Goal: Task Accomplishment & Management: Use online tool/utility

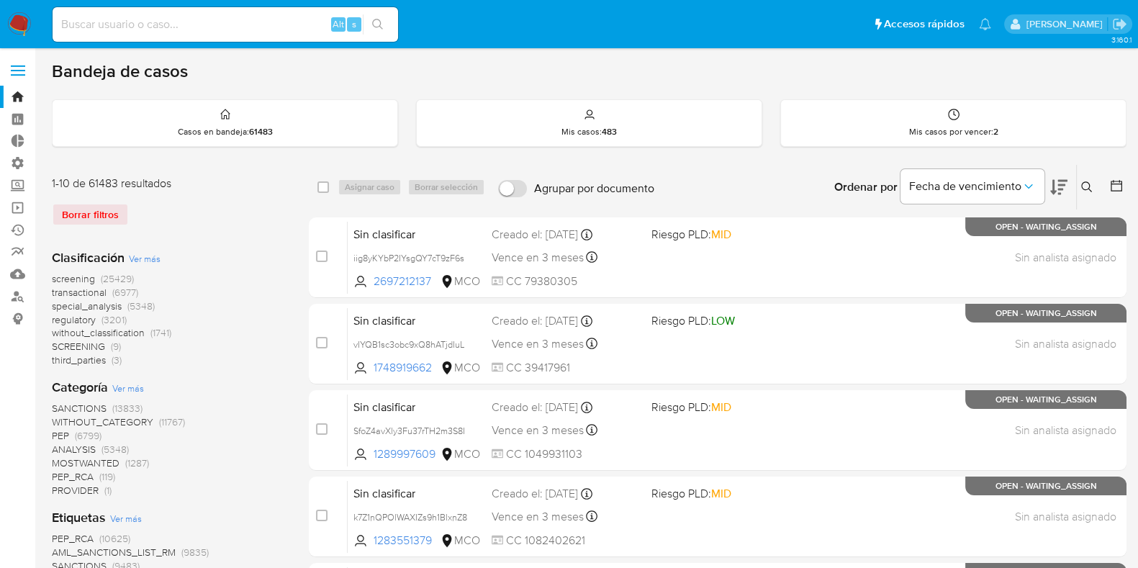
click at [29, 22] on img at bounding box center [19, 24] width 24 height 24
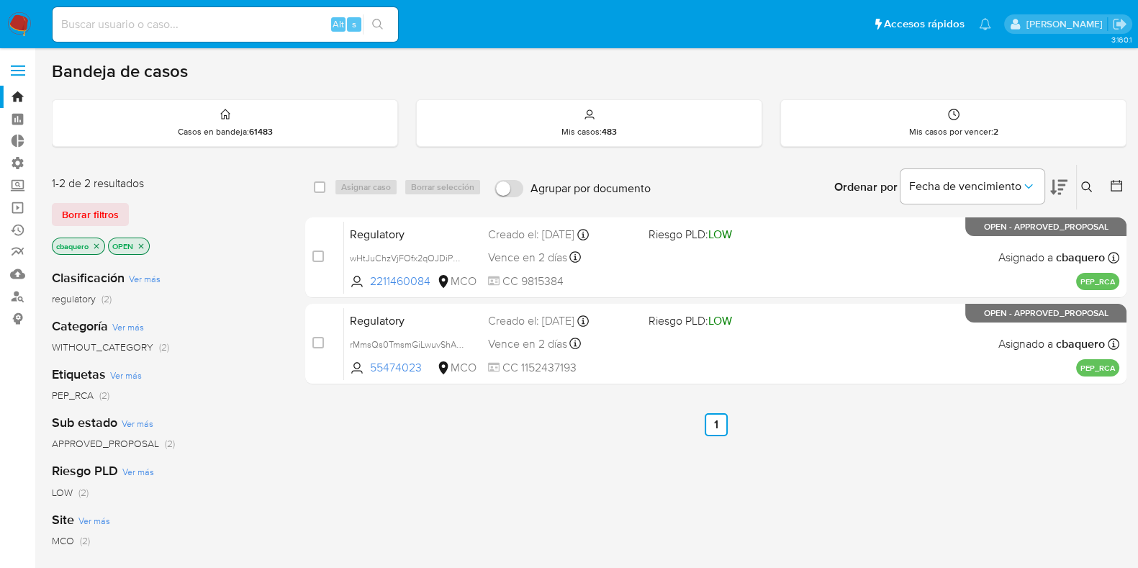
click at [10, 65] on label at bounding box center [18, 70] width 36 height 30
click at [0, 0] on input "checkbox" at bounding box center [0, 0] width 0 height 0
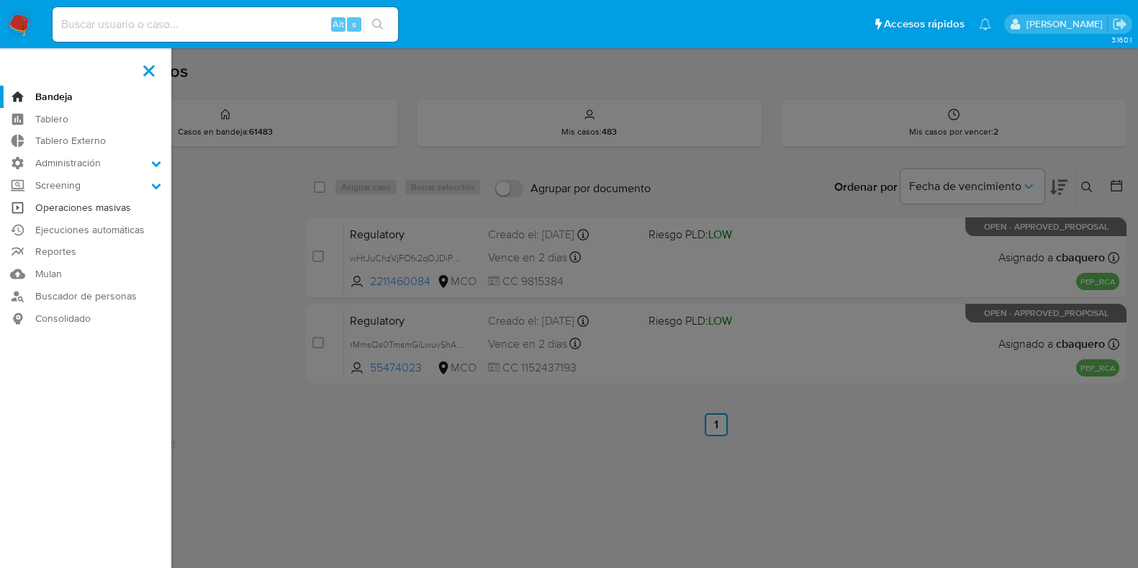
click at [73, 207] on link "Operaciones masivas" at bounding box center [85, 207] width 171 height 22
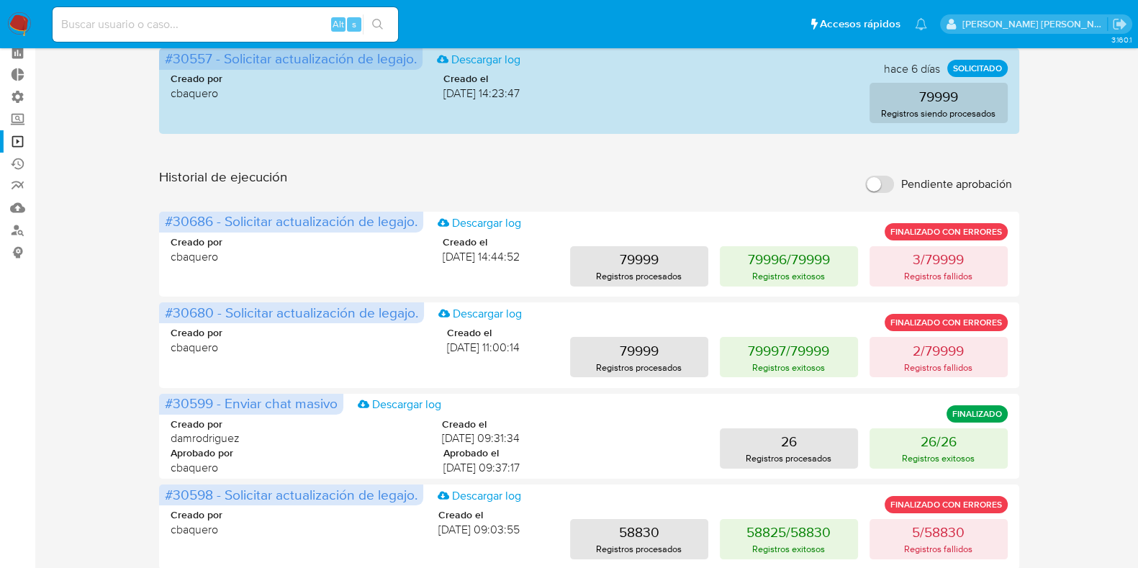
scroll to position [89, 0]
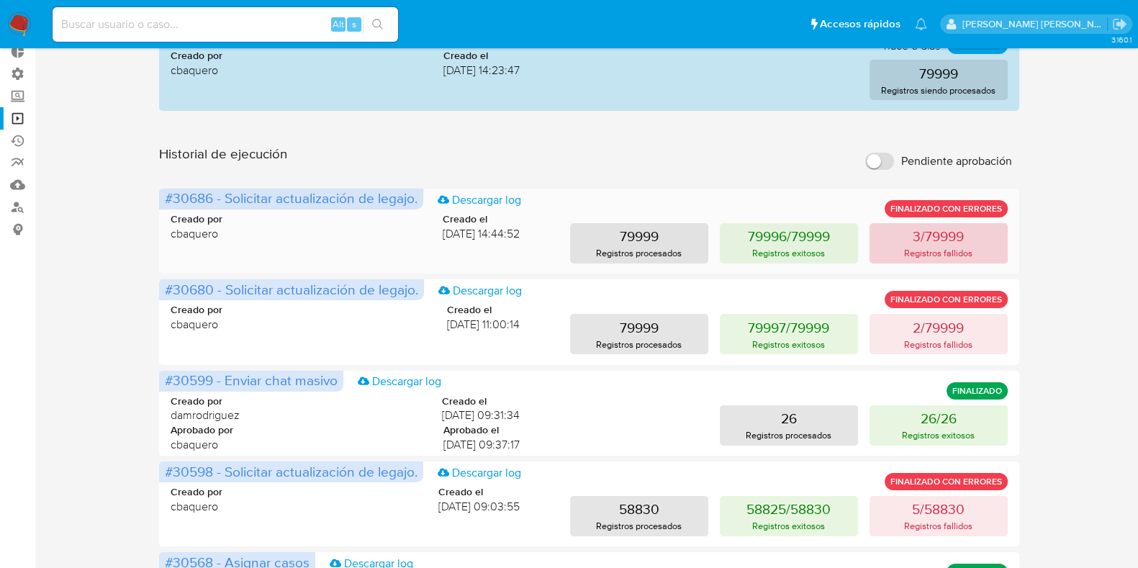
click at [940, 254] on p "Registros fallidos" at bounding box center [938, 253] width 68 height 14
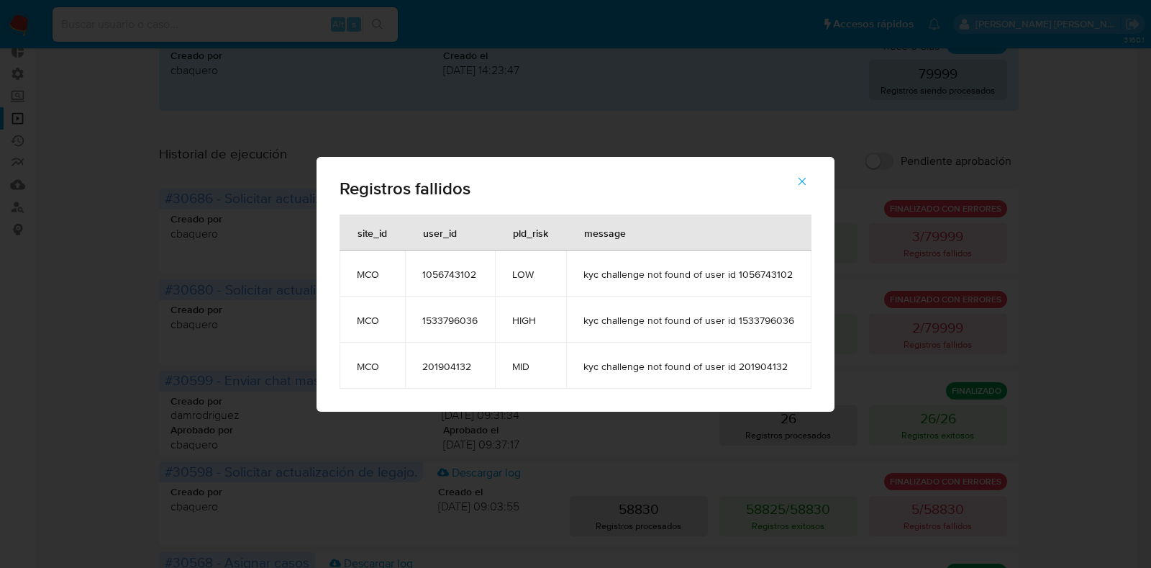
drag, startPoint x: 788, startPoint y: 358, endPoint x: 354, endPoint y: 278, distance: 441.3
click at [354, 278] on tbody "MCO 1056743102 LOW kyc challenge not found of user id 1056743102 MCO 1533796036…" at bounding box center [576, 319] width 472 height 138
click at [802, 181] on icon "button" at bounding box center [803, 181] width 8 height 8
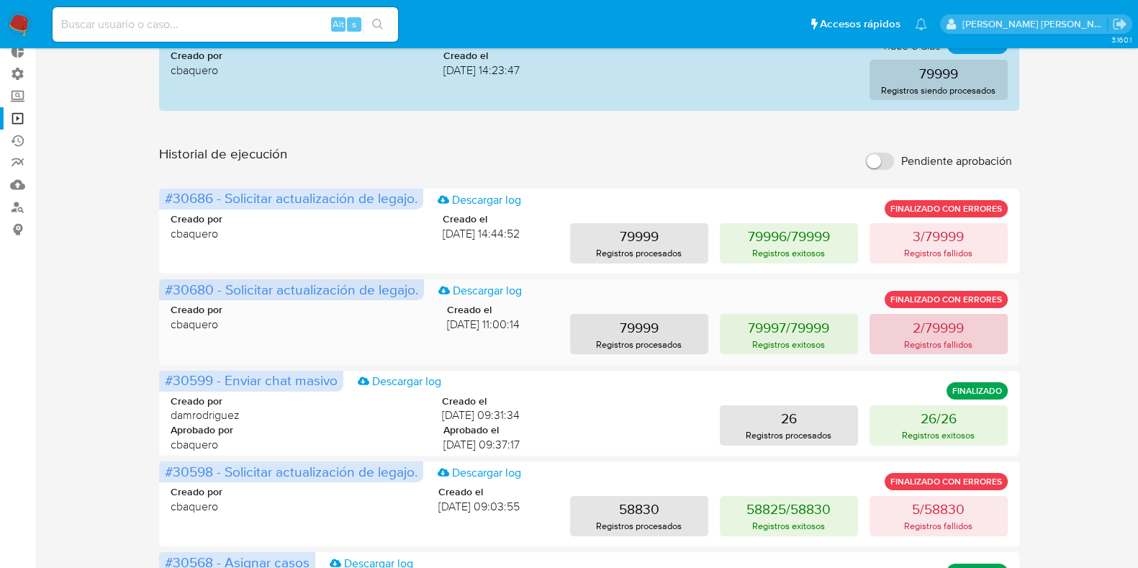
click at [929, 343] on p "Registros fallidos" at bounding box center [938, 344] width 68 height 14
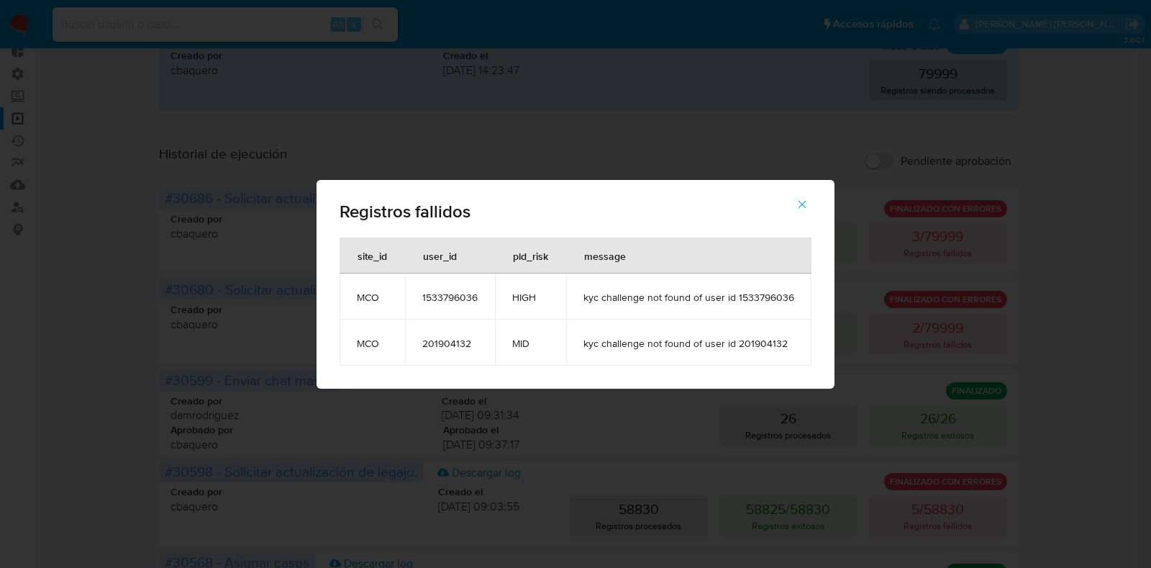
drag, startPoint x: 795, startPoint y: 348, endPoint x: 358, endPoint y: 297, distance: 440.4
click at [358, 297] on tbody "MCO 1533796036 HIGH kyc challenge not found of user id 1533796036 MCO 201904132…" at bounding box center [576, 319] width 472 height 92
click at [810, 204] on button "button" at bounding box center [802, 204] width 50 height 35
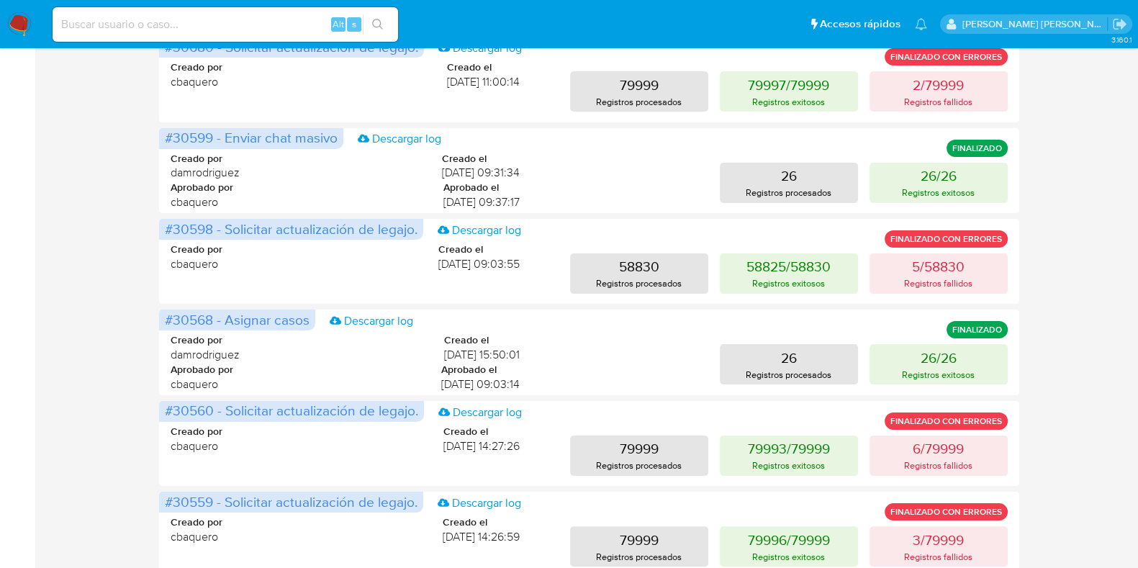
scroll to position [359, 0]
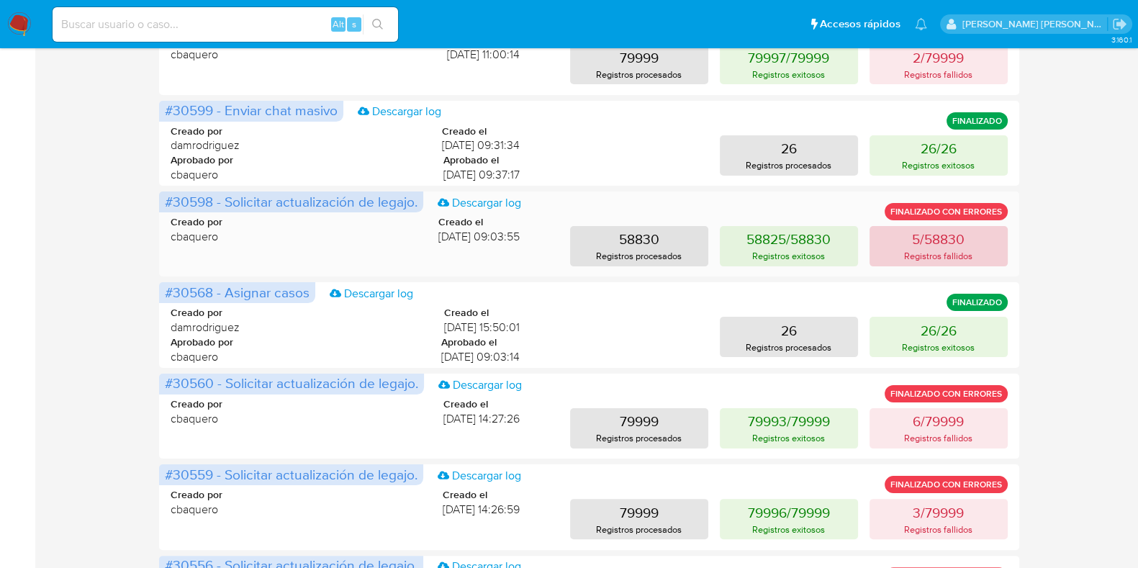
click at [921, 236] on p "5/58830" at bounding box center [938, 239] width 53 height 20
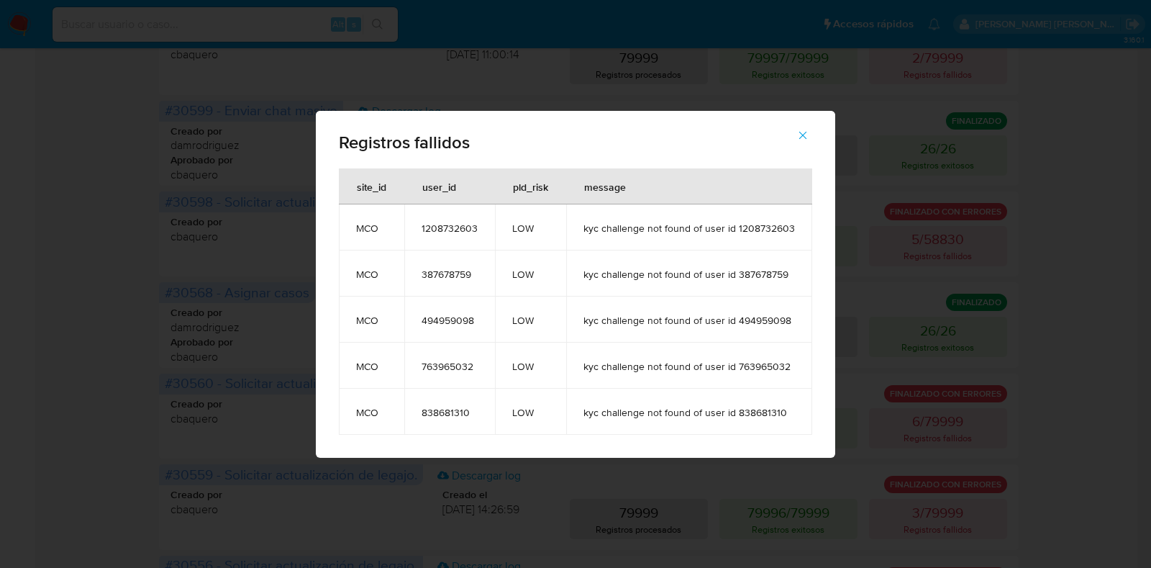
drag, startPoint x: 800, startPoint y: 415, endPoint x: 357, endPoint y: 225, distance: 482.6
click at [357, 225] on tbody "MCO 1208732603 LOW kyc challenge not found of user id 1208732603 MCO 387678759 …" at bounding box center [576, 319] width 474 height 230
click at [443, 234] on span "1208732603" at bounding box center [450, 228] width 56 height 13
click at [797, 129] on icon "button" at bounding box center [803, 135] width 13 height 13
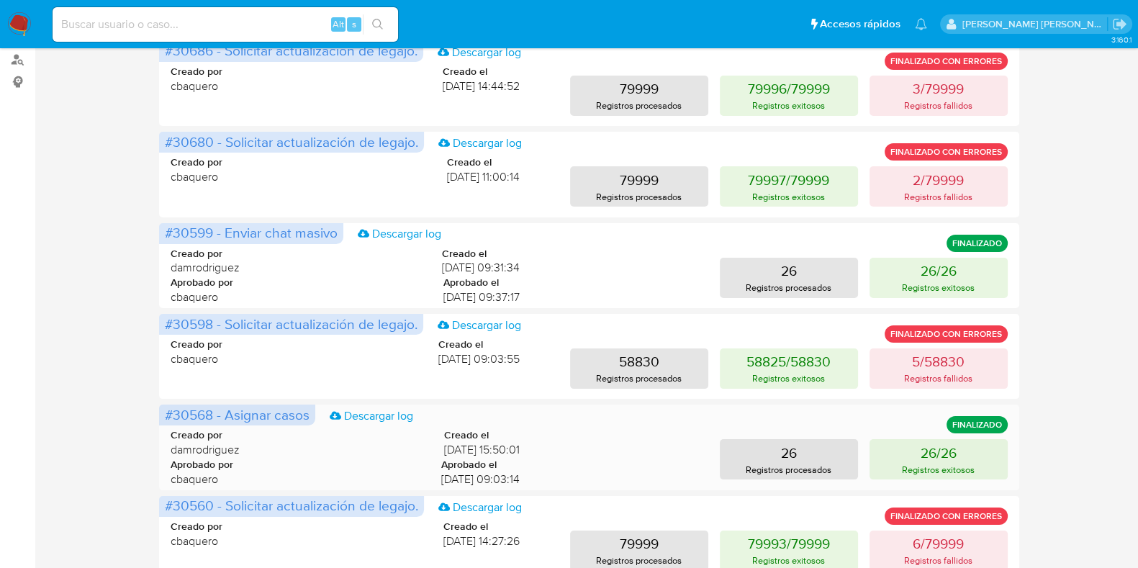
scroll to position [0, 0]
